Goal: Information Seeking & Learning: Understand process/instructions

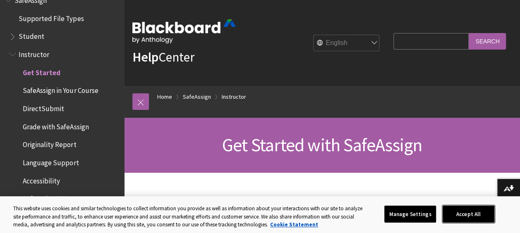
click at [470, 212] on button "Accept All" at bounding box center [468, 213] width 52 height 17
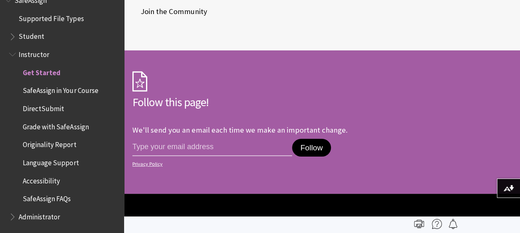
scroll to position [1505, 0]
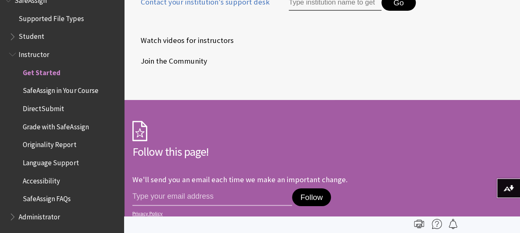
click at [42, 73] on span "Get Started" at bounding box center [42, 71] width 38 height 11
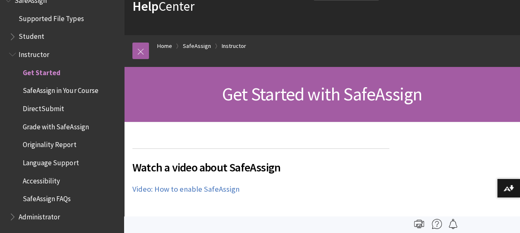
scroll to position [59, 0]
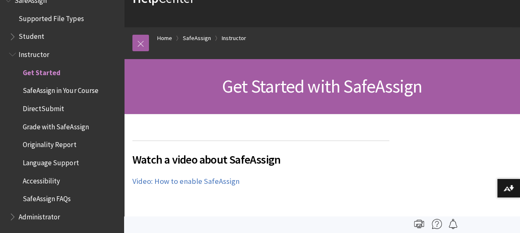
click at [77, 88] on span "SafeAssign in Your Course" at bounding box center [60, 89] width 75 height 11
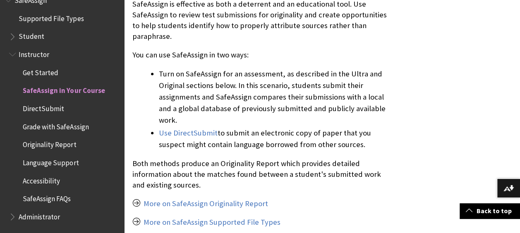
scroll to position [256, 0]
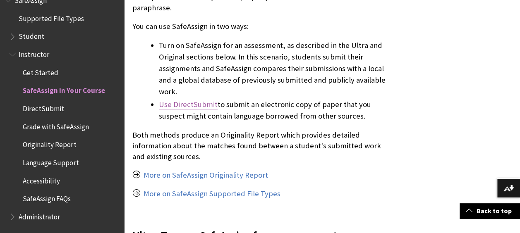
click at [185, 100] on link "Use DirectSubmit" at bounding box center [188, 105] width 59 height 10
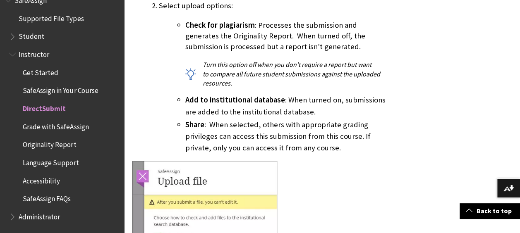
scroll to position [836, 0]
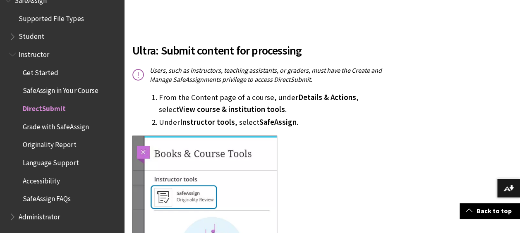
scroll to position [377, 0]
